Goal: Task Accomplishment & Management: Use online tool/utility

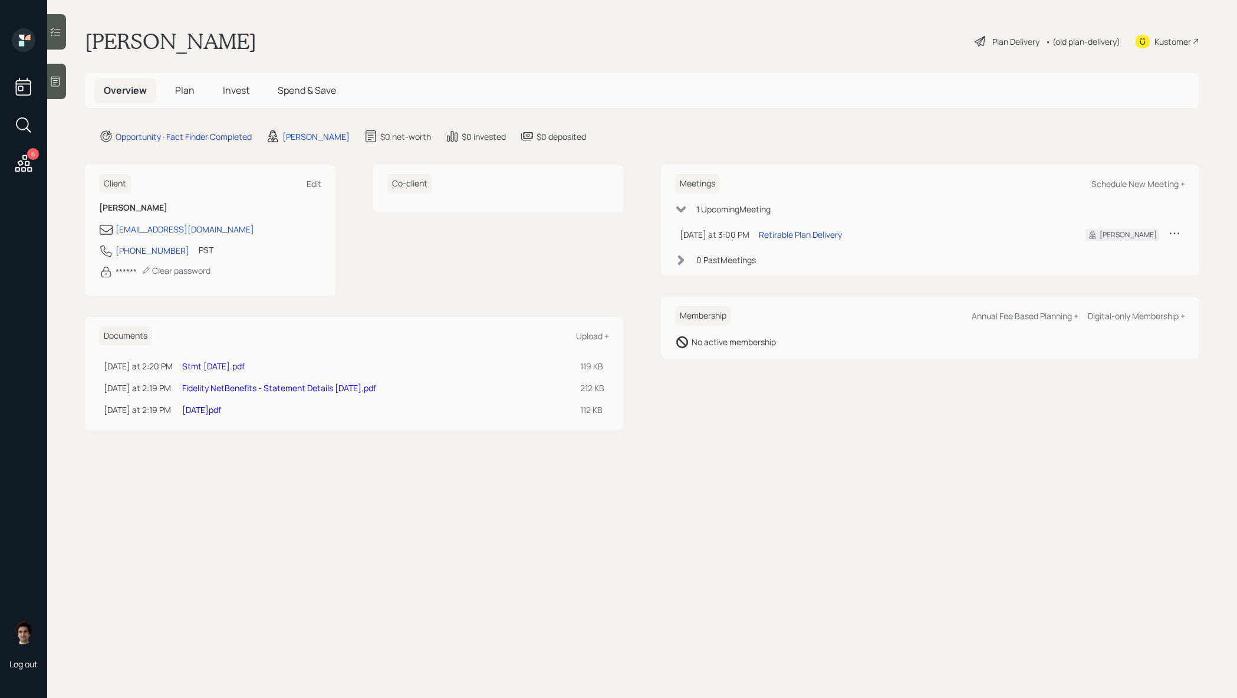
click at [19, 165] on icon at bounding box center [23, 163] width 21 height 21
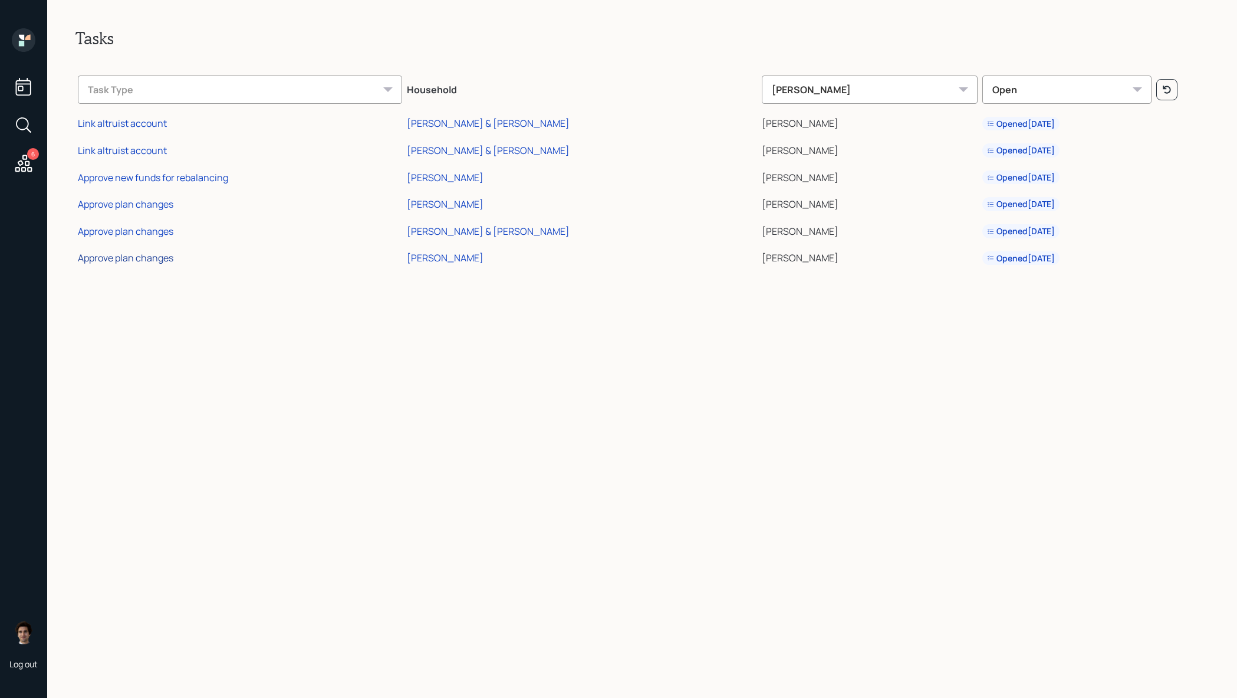
click at [116, 259] on div "Approve plan changes" at bounding box center [126, 257] width 96 height 13
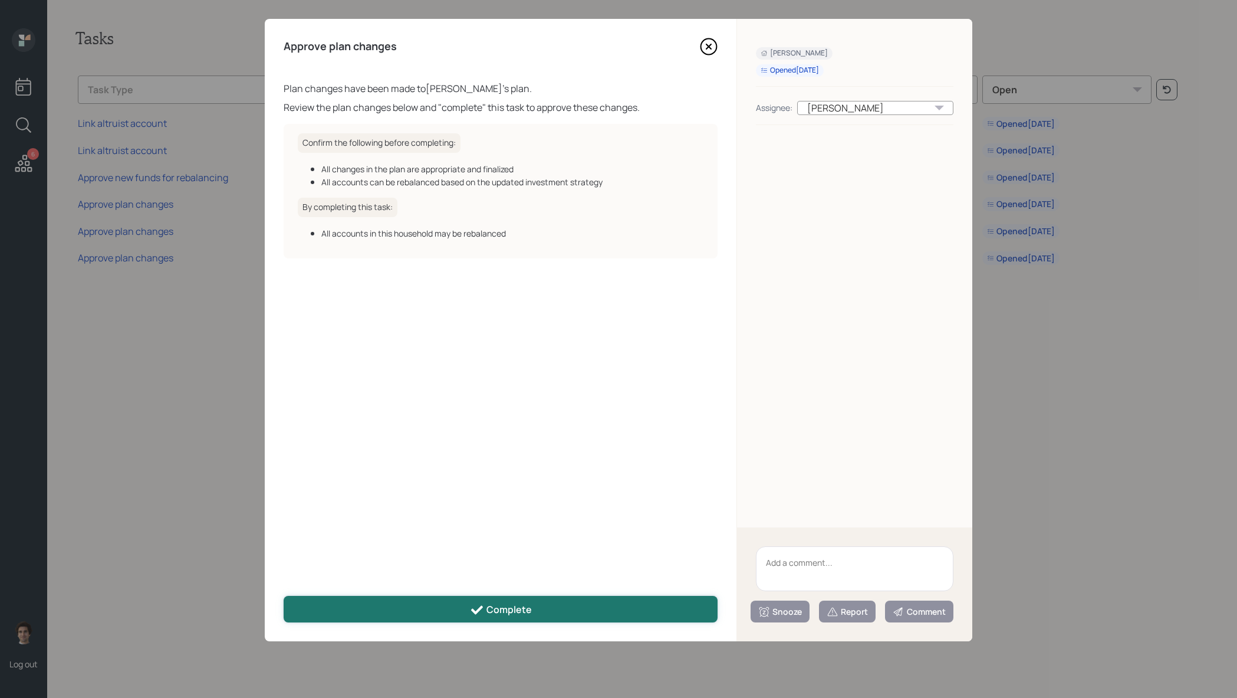
click at [500, 601] on button "Complete" at bounding box center [501, 609] width 434 height 27
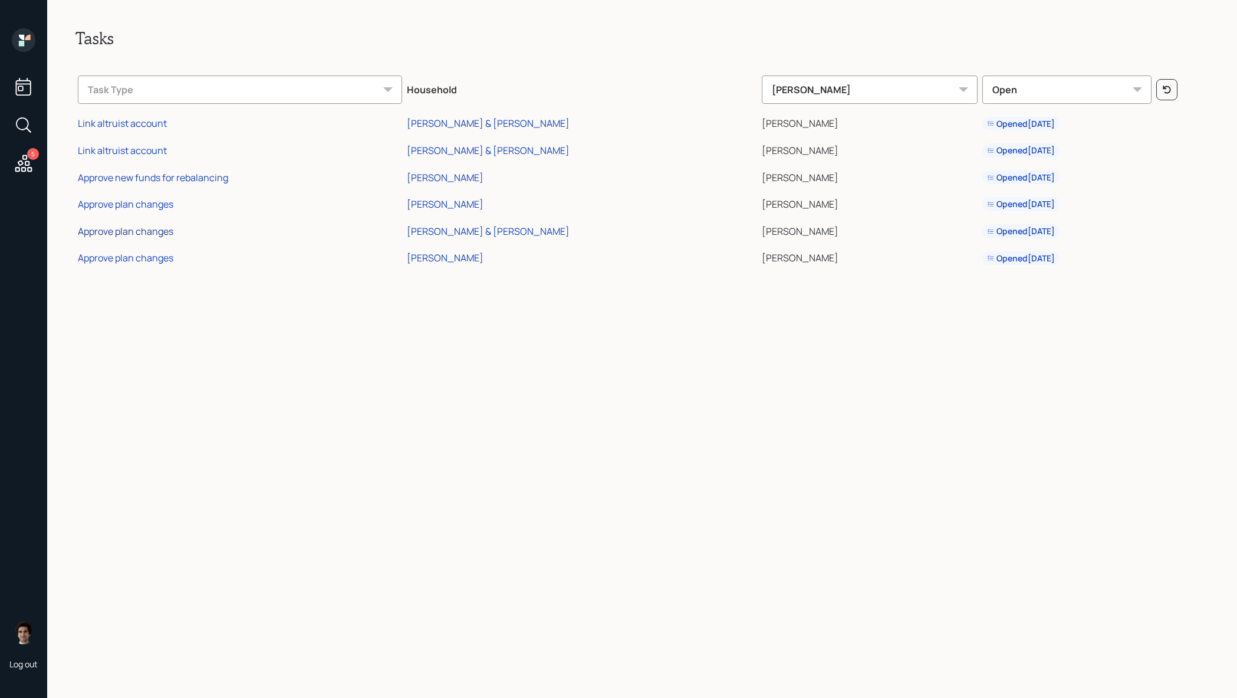
click at [150, 229] on div "Approve plan changes" at bounding box center [126, 231] width 96 height 13
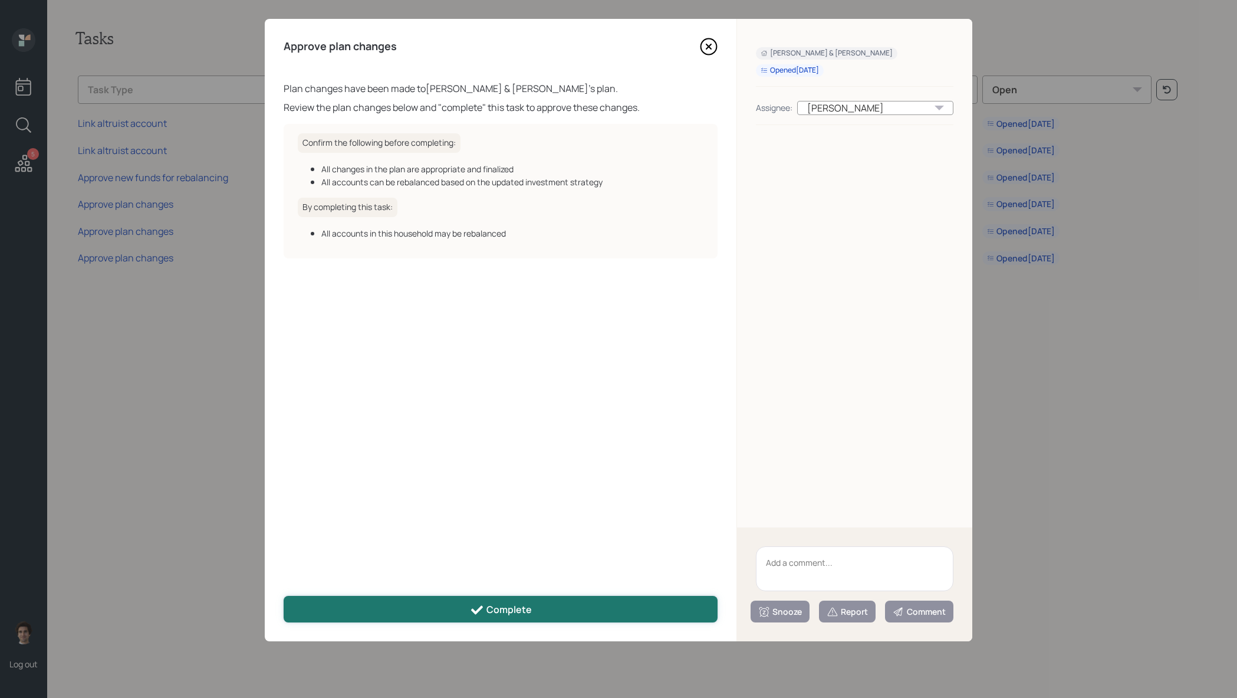
click at [518, 616] on div "Complete" at bounding box center [501, 610] width 62 height 14
